Goal: Information Seeking & Learning: Check status

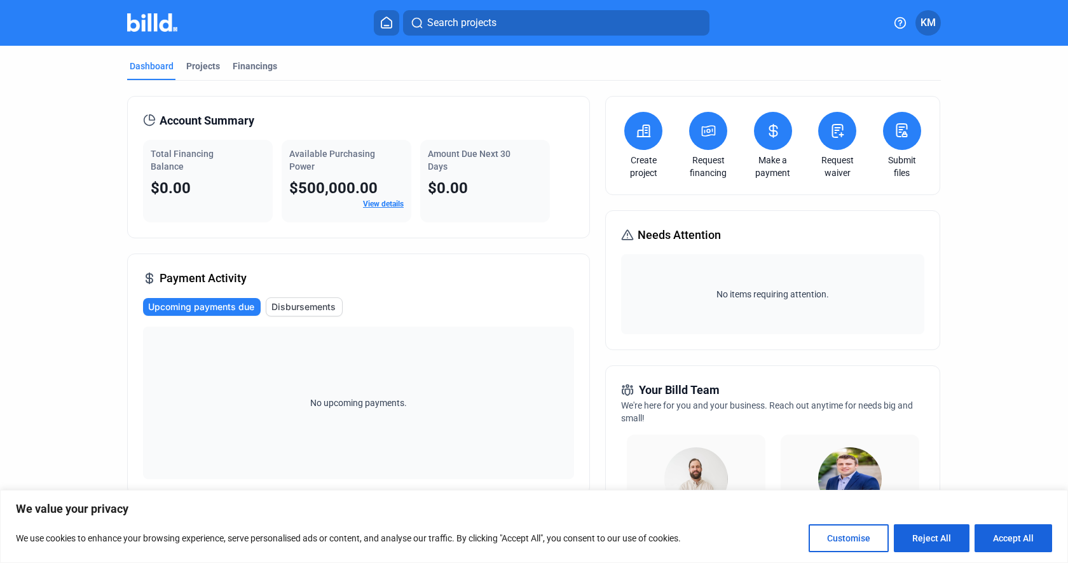
click at [353, 188] on span "$500,000.00" at bounding box center [333, 188] width 88 height 18
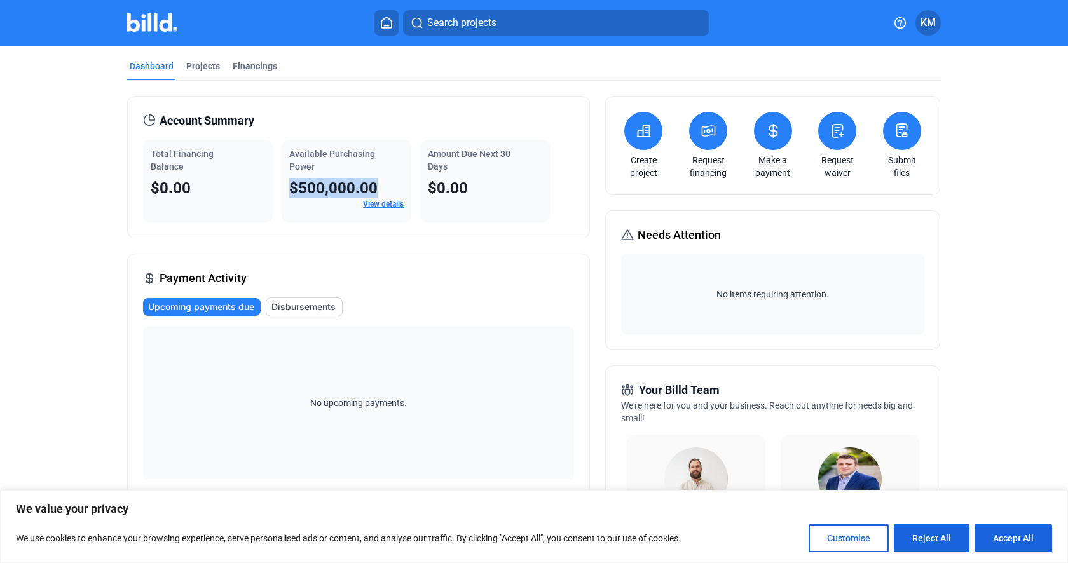
click at [353, 188] on span "$500,000.00" at bounding box center [333, 188] width 88 height 18
click at [649, 133] on button at bounding box center [643, 131] width 38 height 38
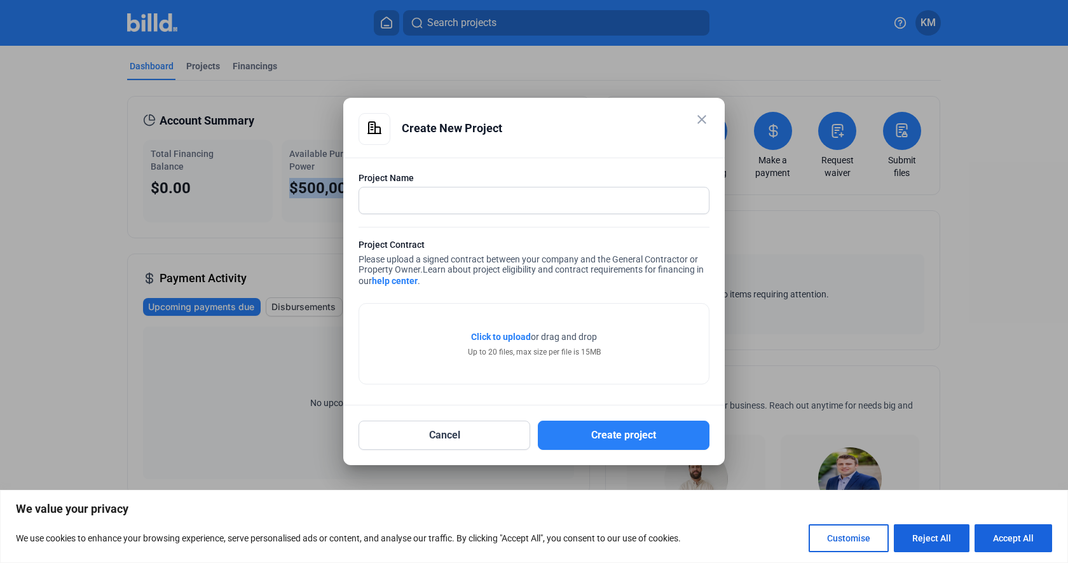
click at [696, 126] on div "close" at bounding box center [701, 121] width 15 height 18
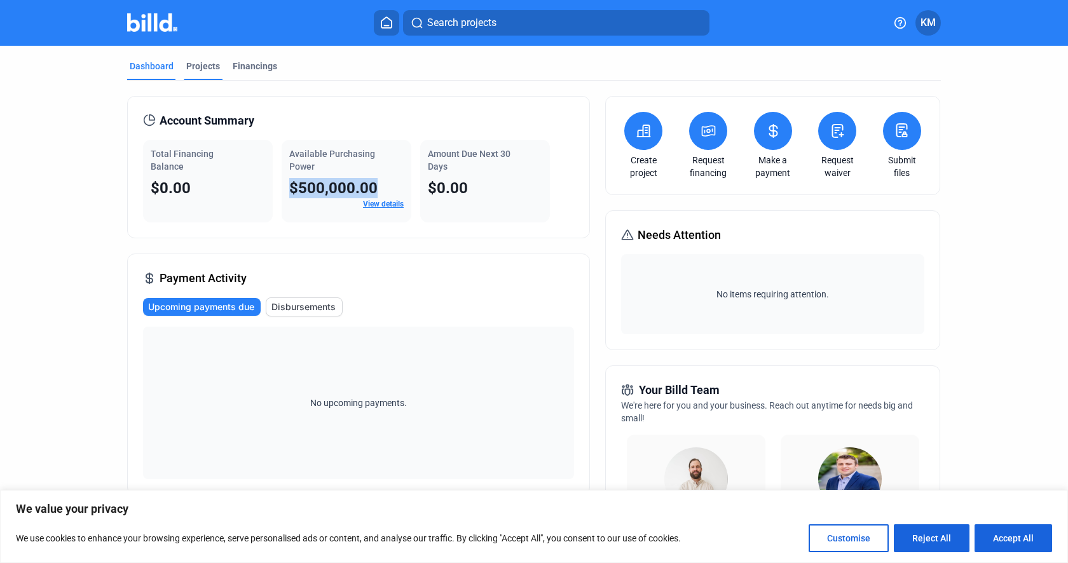
click at [211, 67] on div "Projects" at bounding box center [203, 66] width 34 height 13
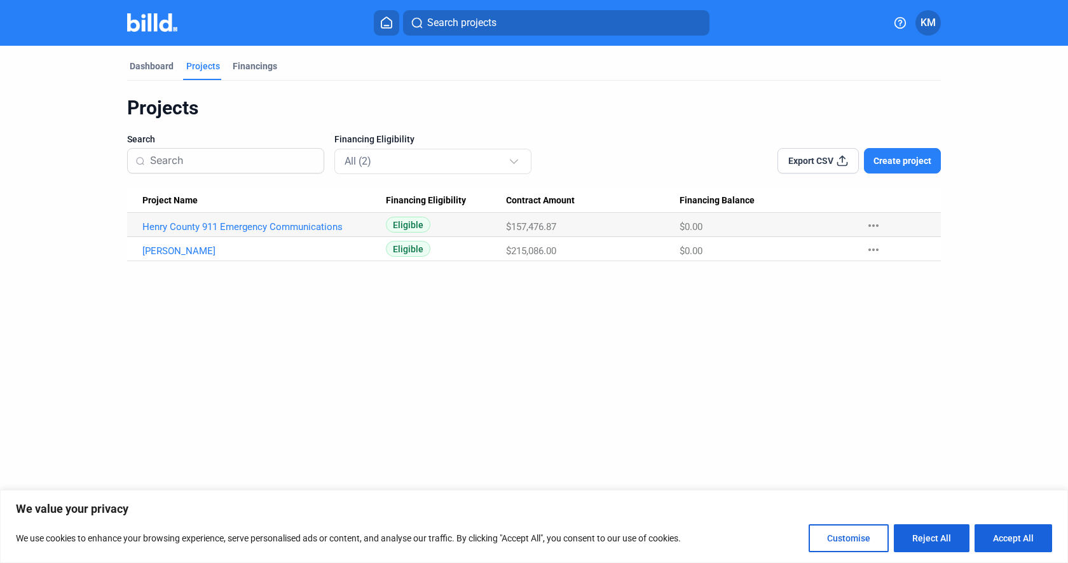
click at [439, 136] on div "Financing Eligibility All (2)" at bounding box center [432, 153] width 197 height 41
click at [414, 130] on div "Projects Search Financing Eligibility All (2) Export CSV Create project Project…" at bounding box center [534, 178] width 814 height 165
click at [163, 63] on div "Dashboard" at bounding box center [152, 66] width 44 height 13
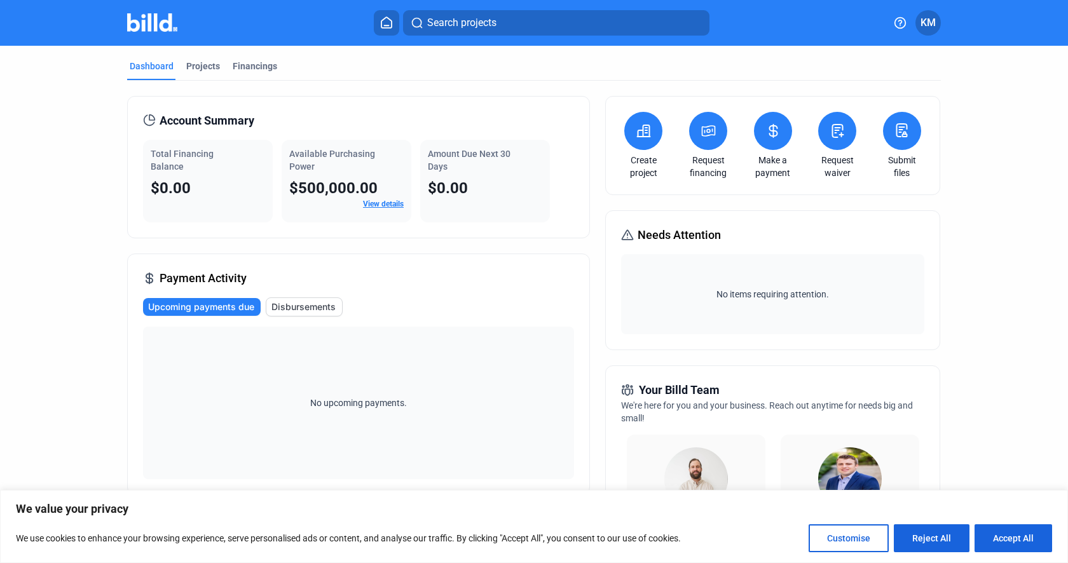
click at [353, 180] on span "$500,000.00" at bounding box center [333, 188] width 88 height 18
click at [406, 104] on div "Account Summary Total Financing Balance $0.00 Available Purchasing Power $500,0…" at bounding box center [358, 167] width 463 height 142
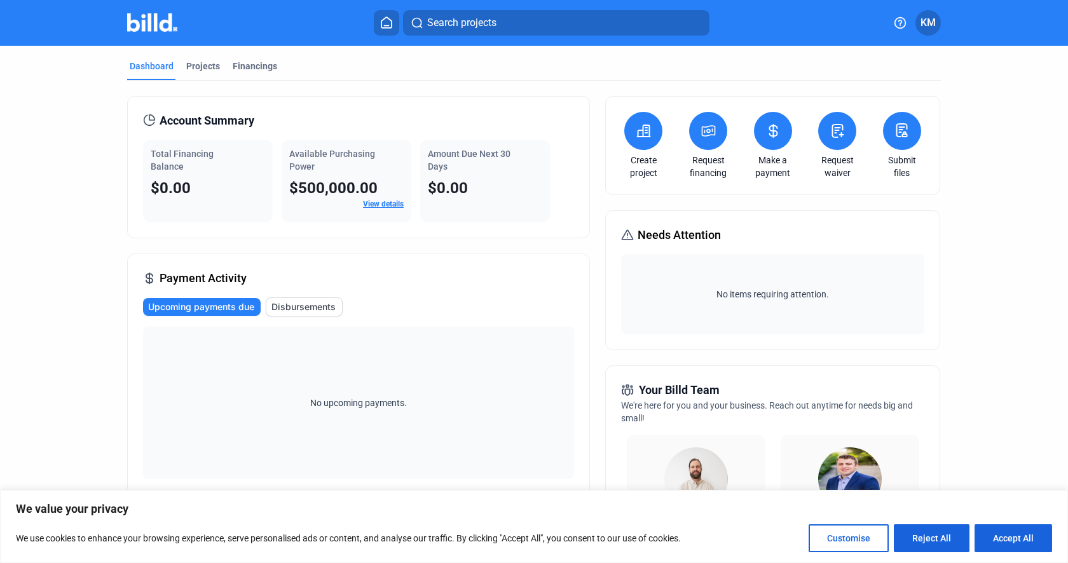
click at [381, 206] on link "View details" at bounding box center [383, 204] width 41 height 9
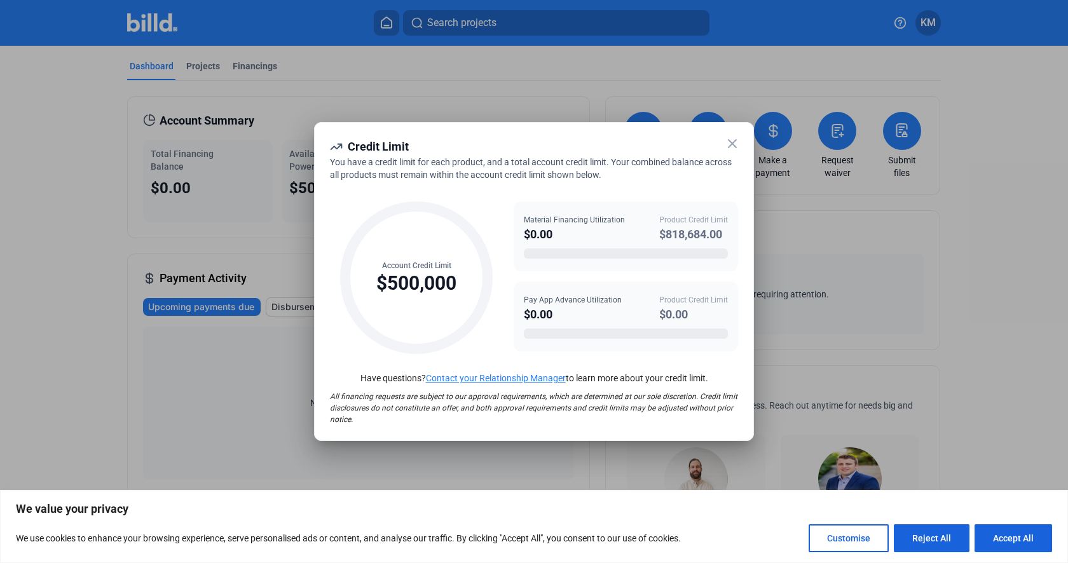
click at [731, 147] on icon at bounding box center [732, 143] width 15 height 15
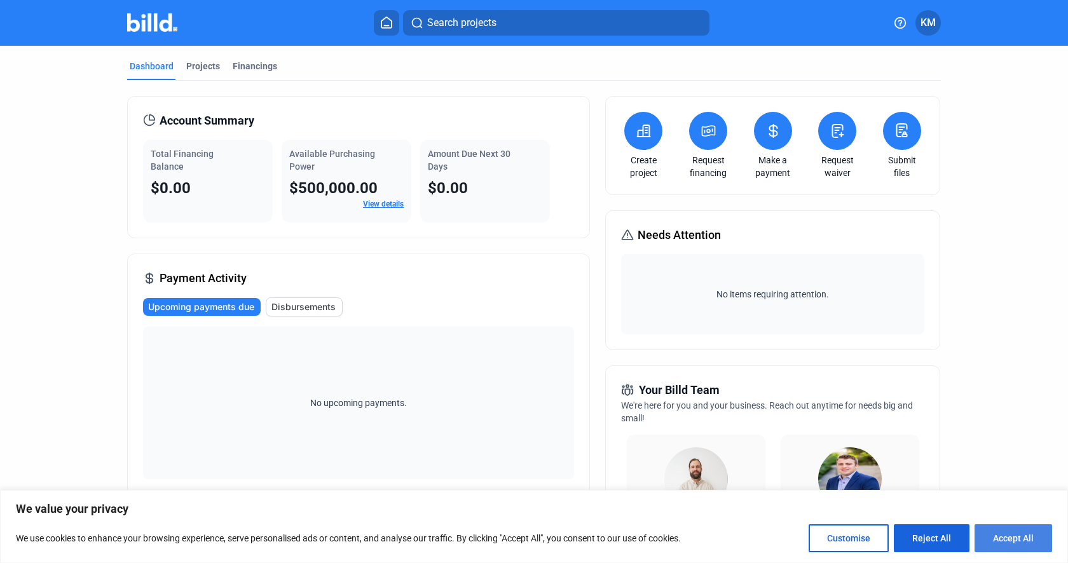
click at [1036, 538] on button "Accept All" at bounding box center [1013, 538] width 78 height 28
checkbox input "true"
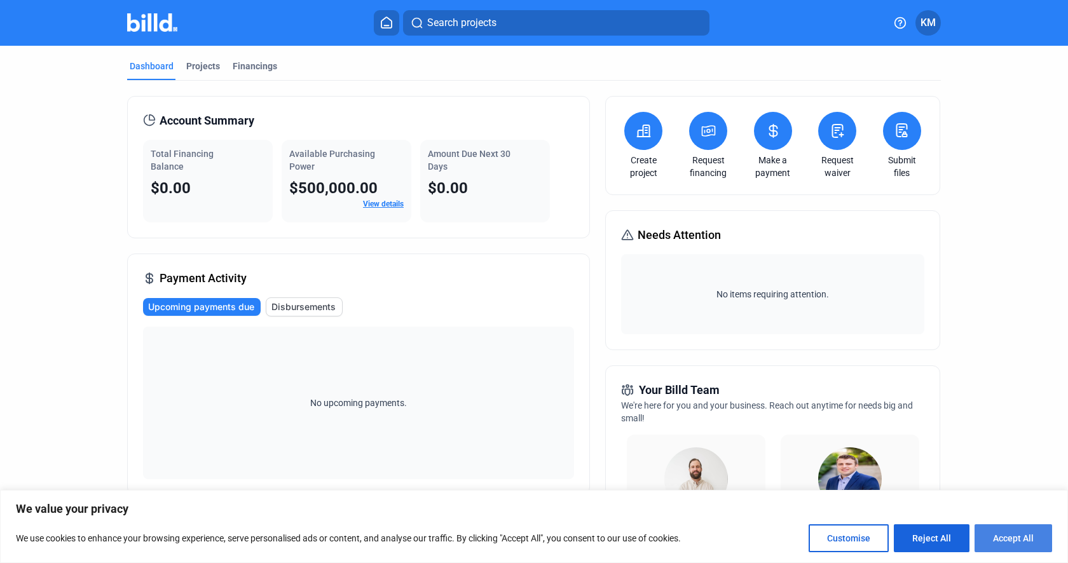
checkbox input "true"
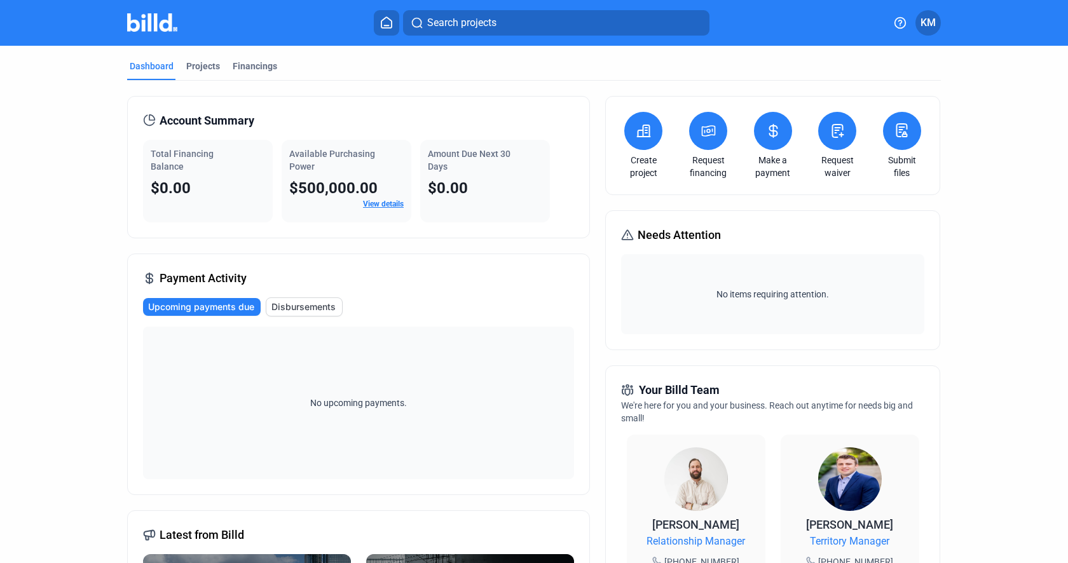
click at [1000, 384] on dashboard "Dashboard Projects Financings Account Summary Total Financing Balance $0.00 Ava…" at bounding box center [533, 479] width 961 height 866
click at [266, 67] on div "Financings" at bounding box center [255, 66] width 44 height 13
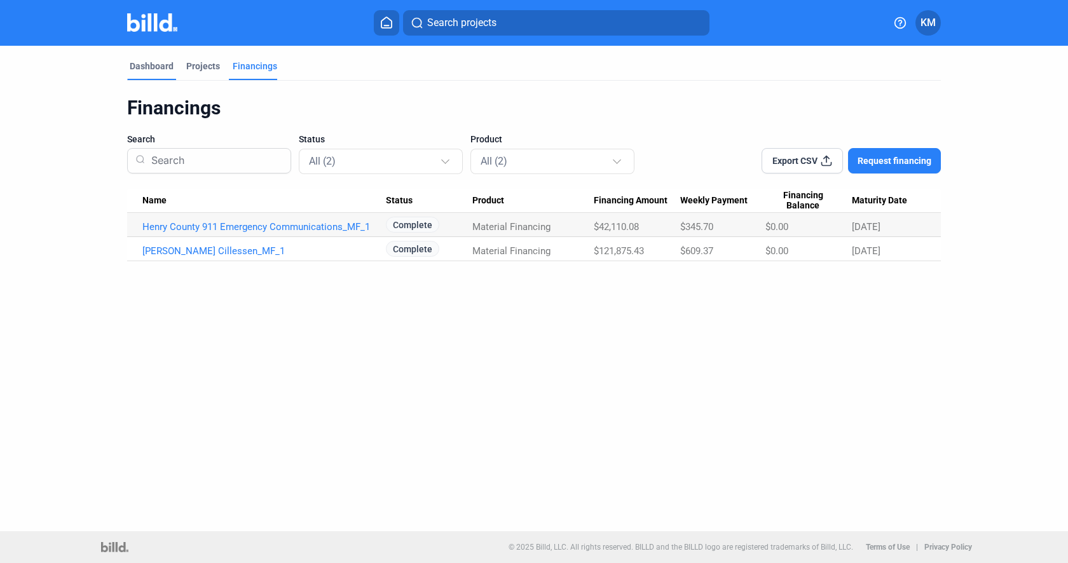
click at [160, 66] on div "Dashboard" at bounding box center [152, 66] width 44 height 13
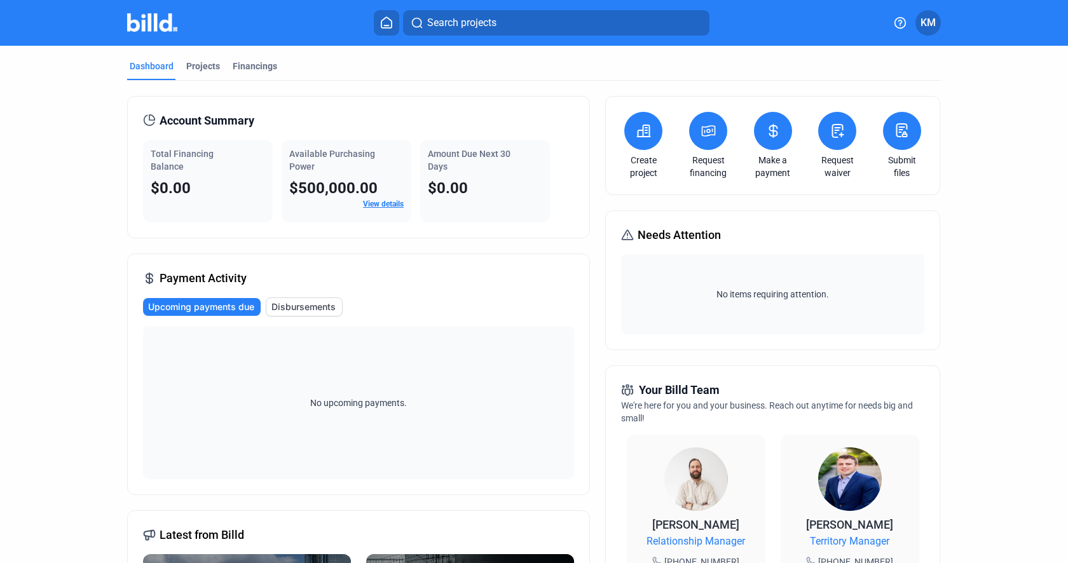
click at [335, 151] on span "Available Purchasing Power" at bounding box center [332, 160] width 86 height 23
click at [318, 168] on div "Available Purchasing Power" at bounding box center [346, 159] width 114 height 25
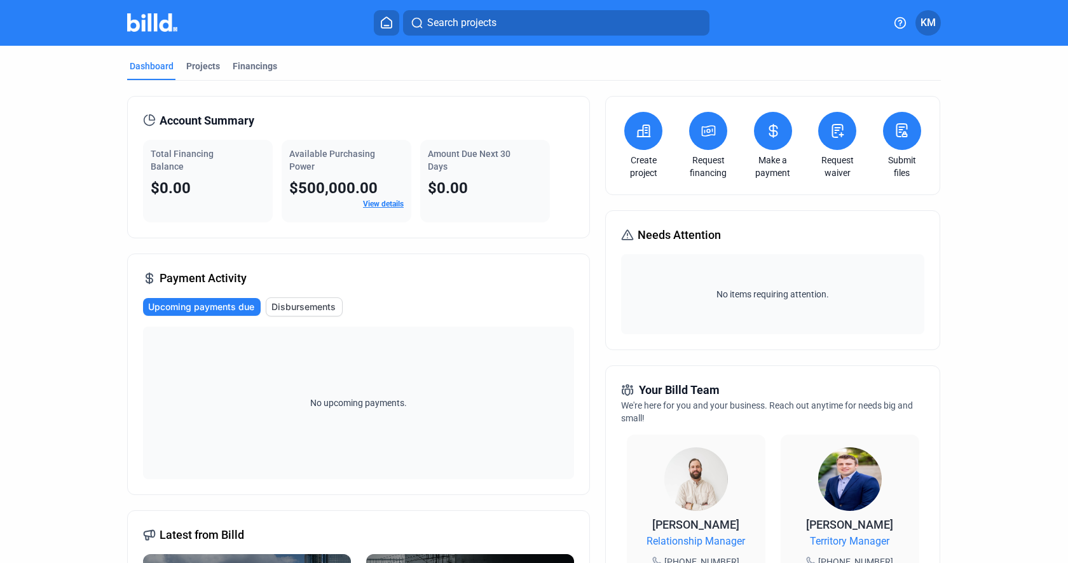
click at [318, 168] on div "Available Purchasing Power" at bounding box center [346, 159] width 114 height 25
click at [434, 160] on div "Amount Due Next 30 Days" at bounding box center [485, 159] width 114 height 25
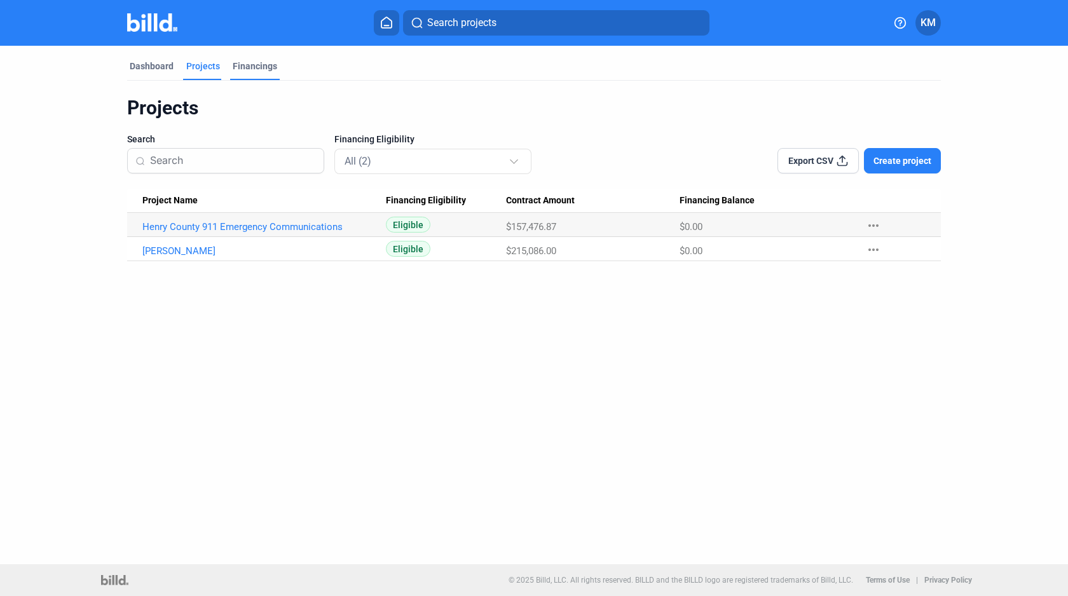
click at [260, 64] on div "Financings" at bounding box center [255, 66] width 44 height 13
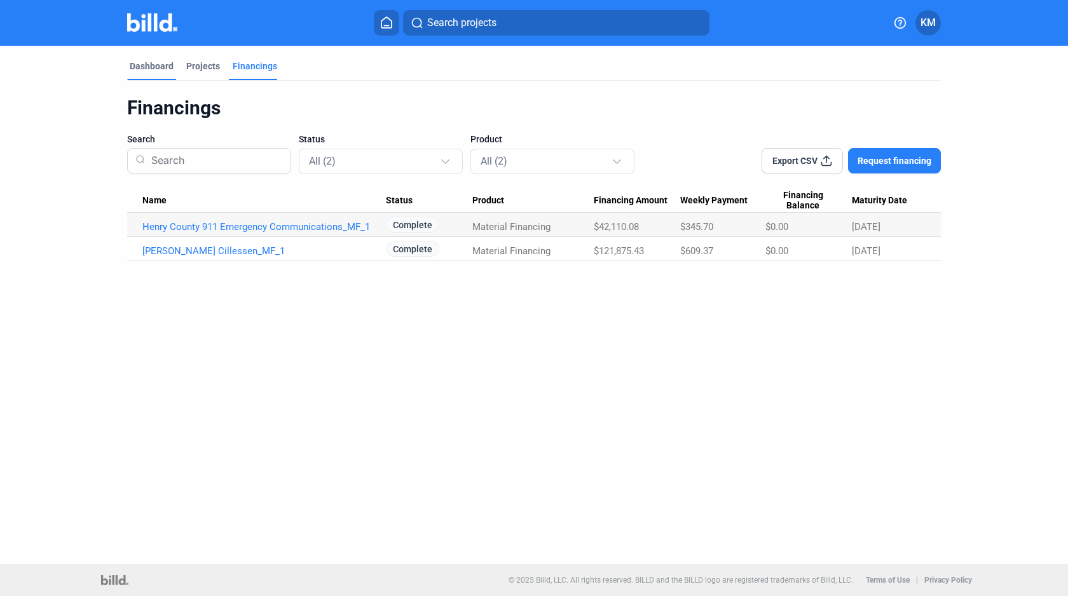
click at [166, 62] on div "Dashboard" at bounding box center [152, 66] width 44 height 13
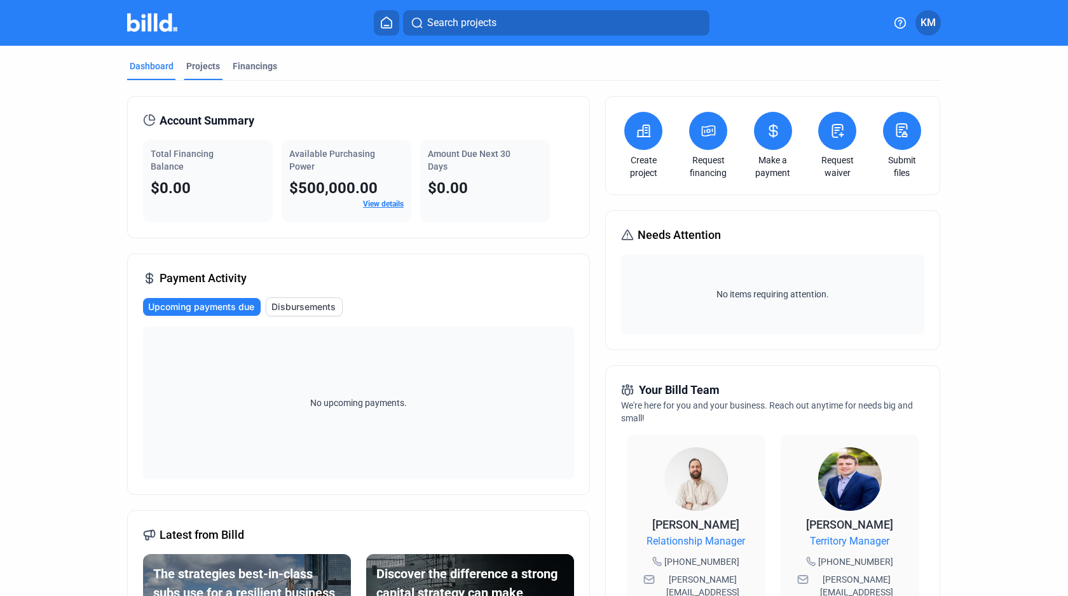
click at [200, 62] on div "Projects" at bounding box center [203, 66] width 34 height 13
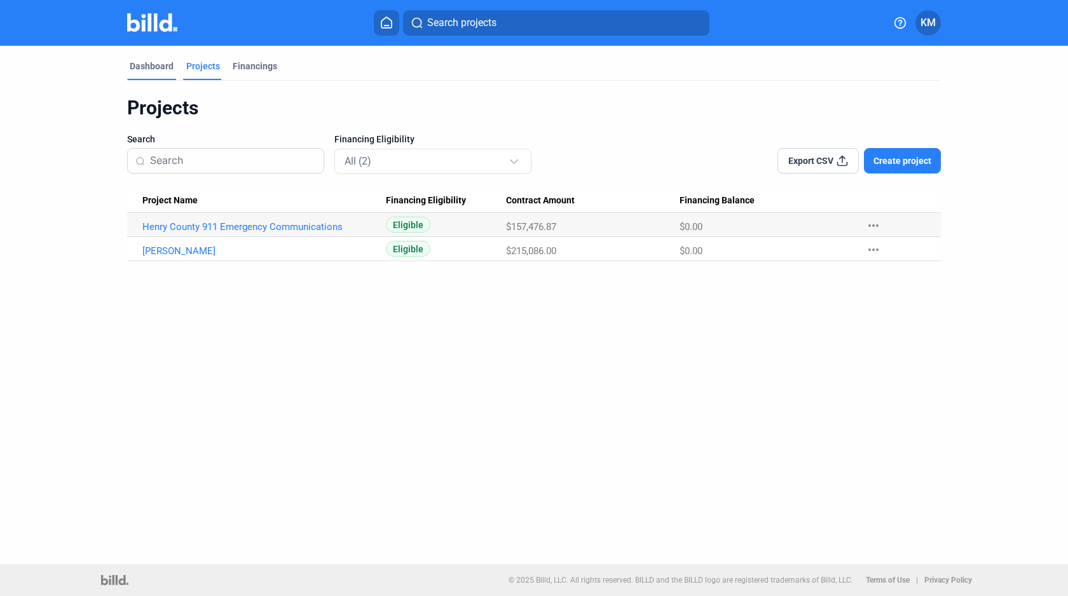
click at [172, 65] on div "Dashboard" at bounding box center [152, 66] width 44 height 13
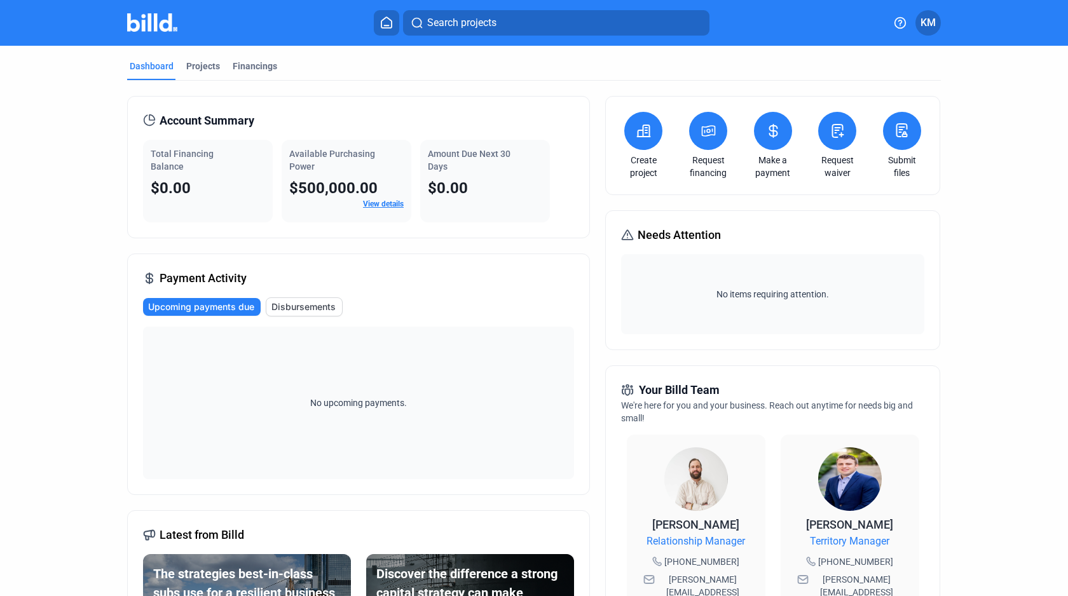
click at [700, 233] on span "Needs Attention" at bounding box center [678, 235] width 83 height 18
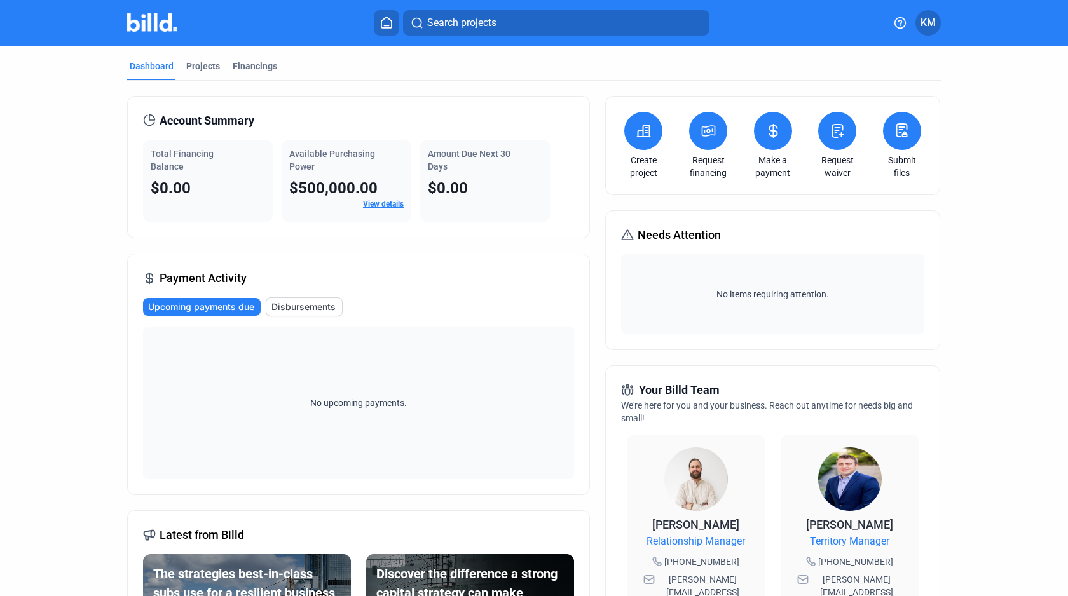
click at [700, 233] on span "Needs Attention" at bounding box center [678, 235] width 83 height 18
click at [311, 153] on span "Available Purchasing Power" at bounding box center [332, 160] width 86 height 23
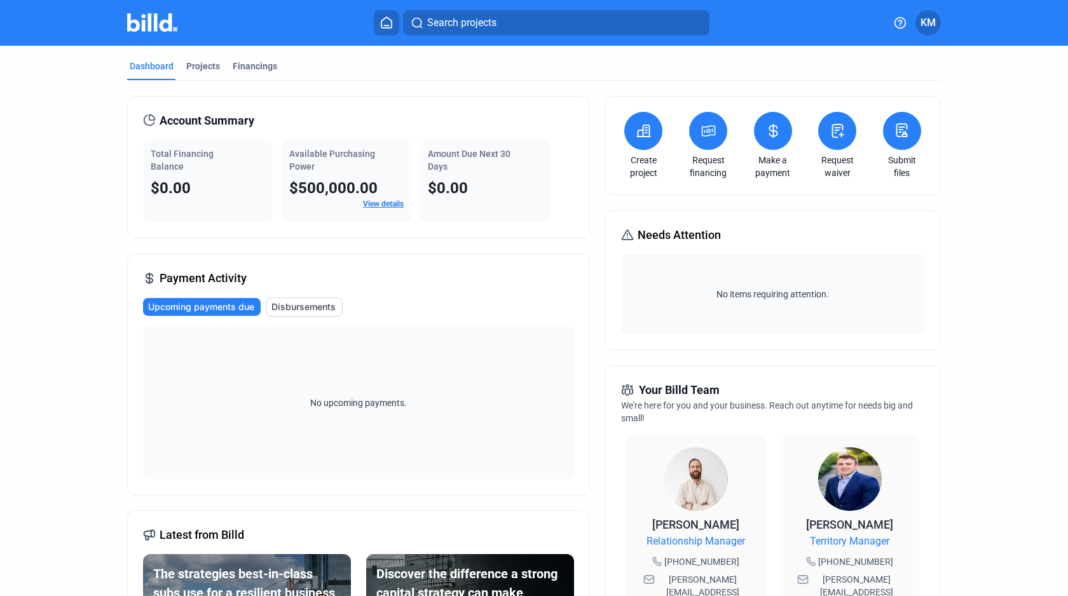
click at [457, 149] on span "Amount Due Next 30 Days" at bounding box center [469, 160] width 83 height 23
click at [301, 168] on span "Available Purchasing Power" at bounding box center [332, 160] width 86 height 23
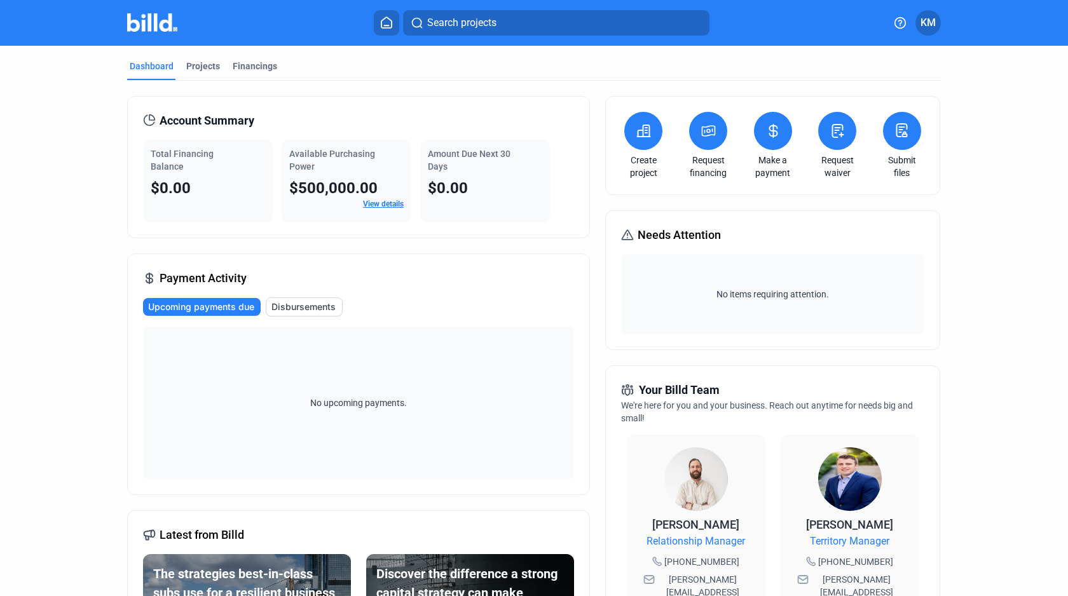
click at [301, 168] on span "Available Purchasing Power" at bounding box center [332, 160] width 86 height 23
click at [167, 162] on span "Total Financing Balance" at bounding box center [182, 160] width 63 height 23
click at [168, 156] on span "Total Financing Balance" at bounding box center [182, 160] width 63 height 23
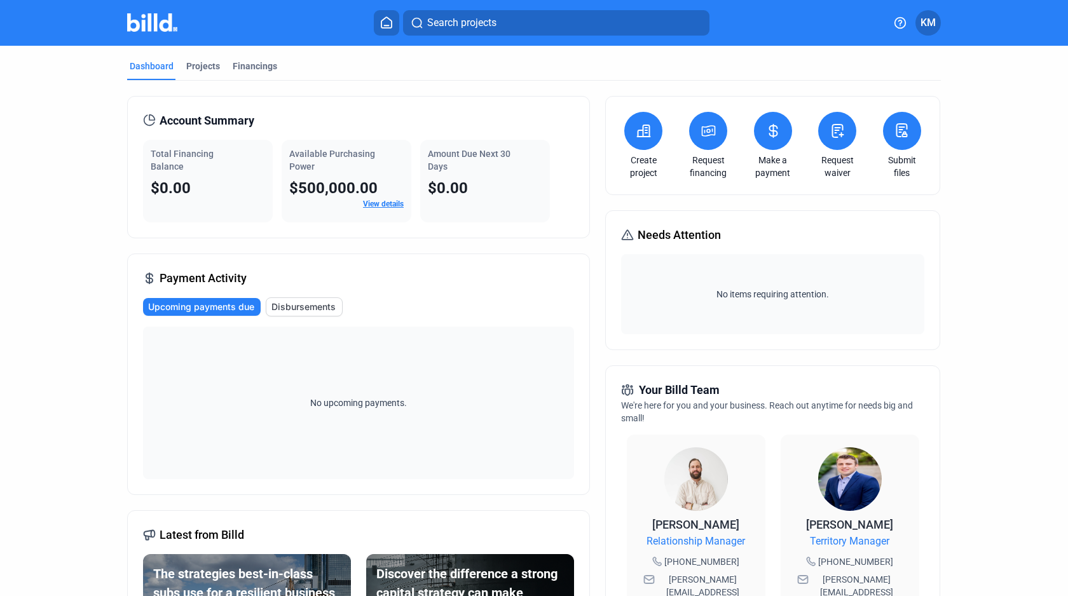
click at [168, 156] on span "Total Financing Balance" at bounding box center [182, 160] width 63 height 23
